Goal: Find specific page/section: Find specific page/section

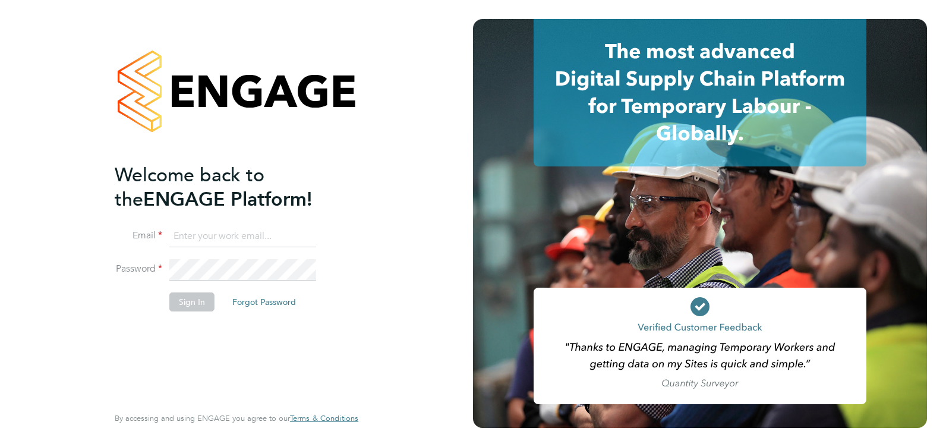
type input "jennie.turner@ncclondon.ac.uk"
click at [194, 304] on button "Sign In" at bounding box center [191, 301] width 45 height 19
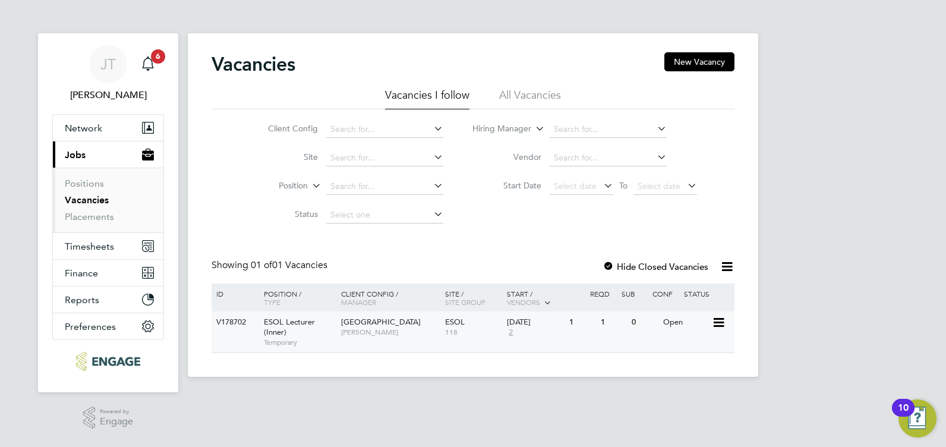
click at [378, 325] on span "[GEOGRAPHIC_DATA]" at bounding box center [381, 322] width 80 height 10
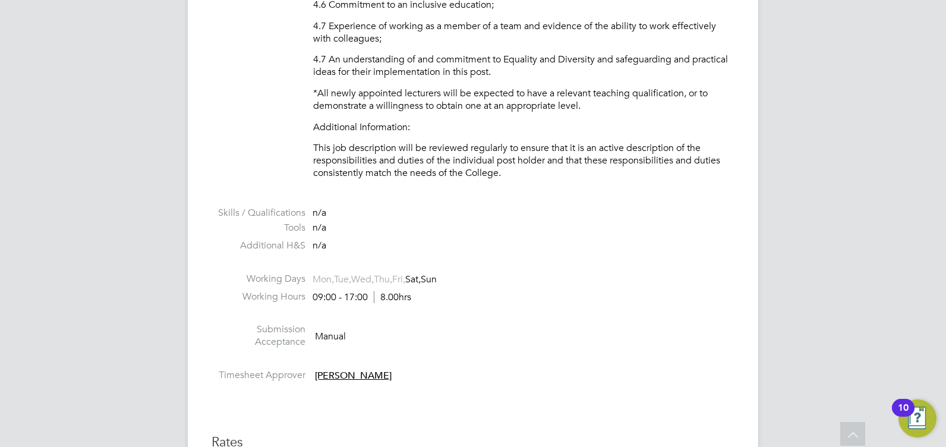
scroll to position [1842, 0]
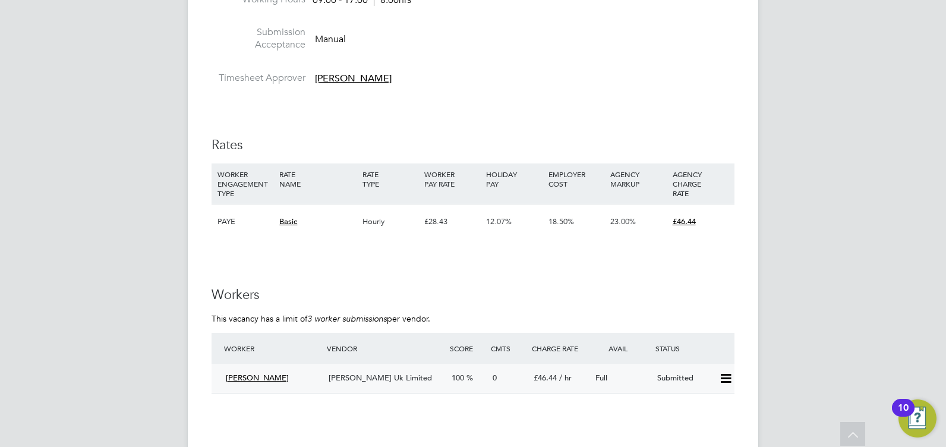
click at [729, 377] on icon at bounding box center [726, 379] width 15 height 10
click at [711, 401] on li "Offer" at bounding box center [710, 403] width 42 height 17
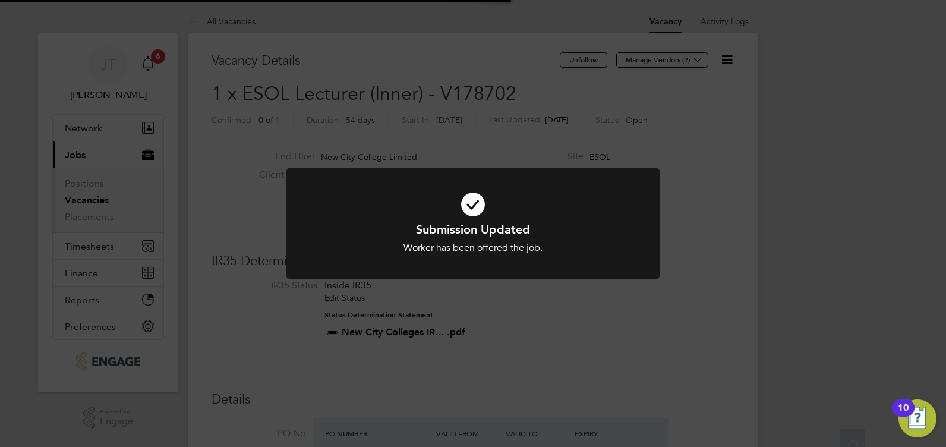
scroll to position [35, 83]
